Goal: Check status: Check status

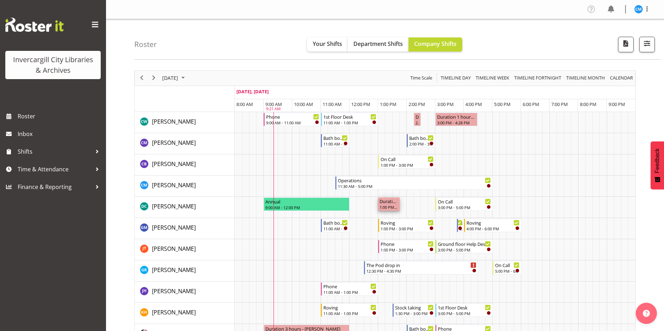
click at [384, 203] on div "Duration 0 hours - [PERSON_NAME]" at bounding box center [389, 201] width 19 height 7
click at [142, 77] on span "Previous" at bounding box center [142, 78] width 8 height 9
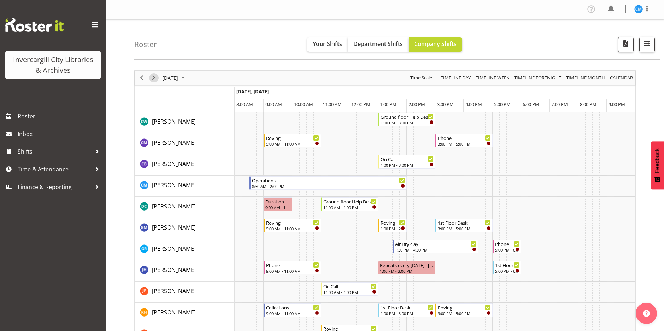
click at [154, 77] on span "Next" at bounding box center [154, 78] width 8 height 9
